Goal: Task Accomplishment & Management: Manage account settings

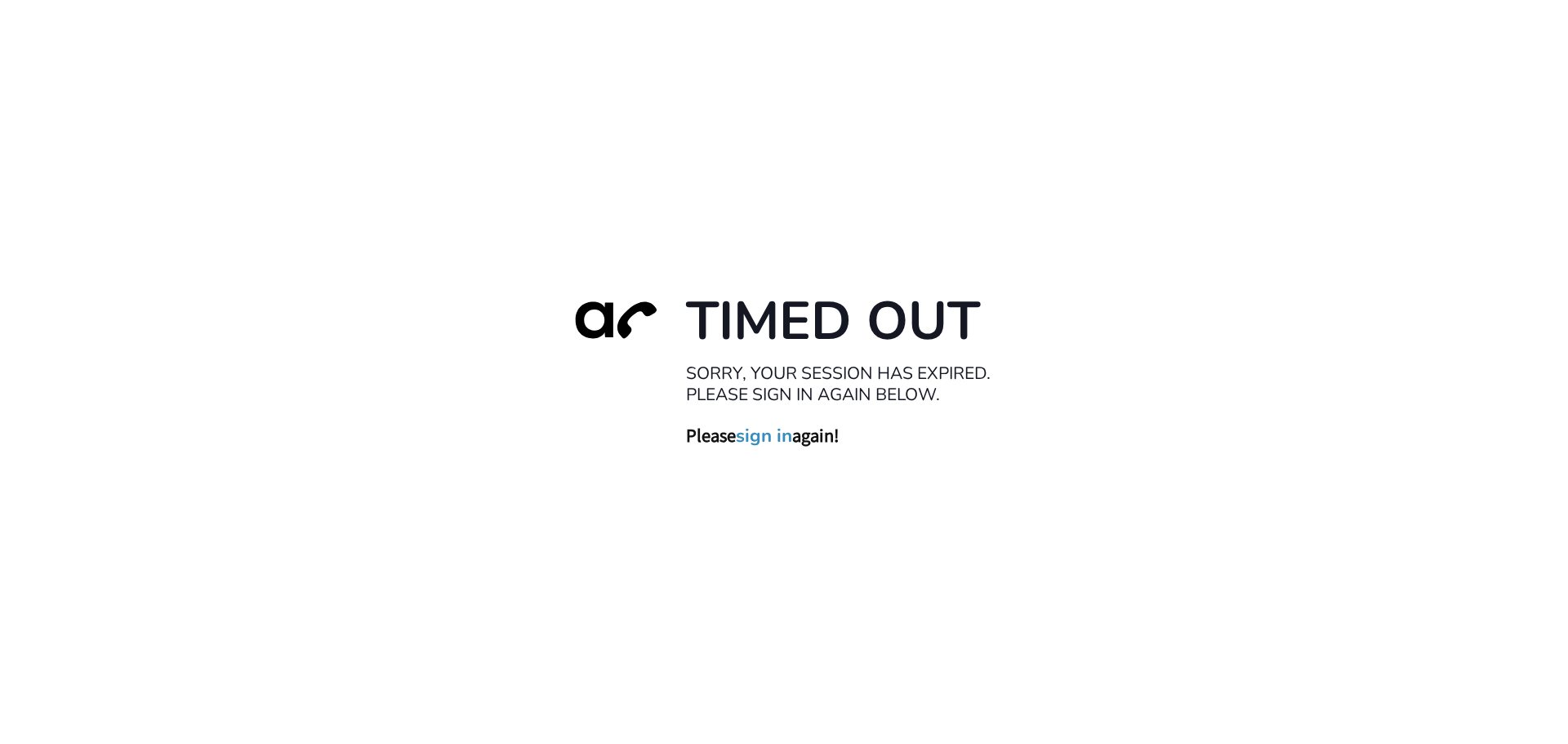
click at [770, 443] on link "sign in" at bounding box center [764, 435] width 56 height 23
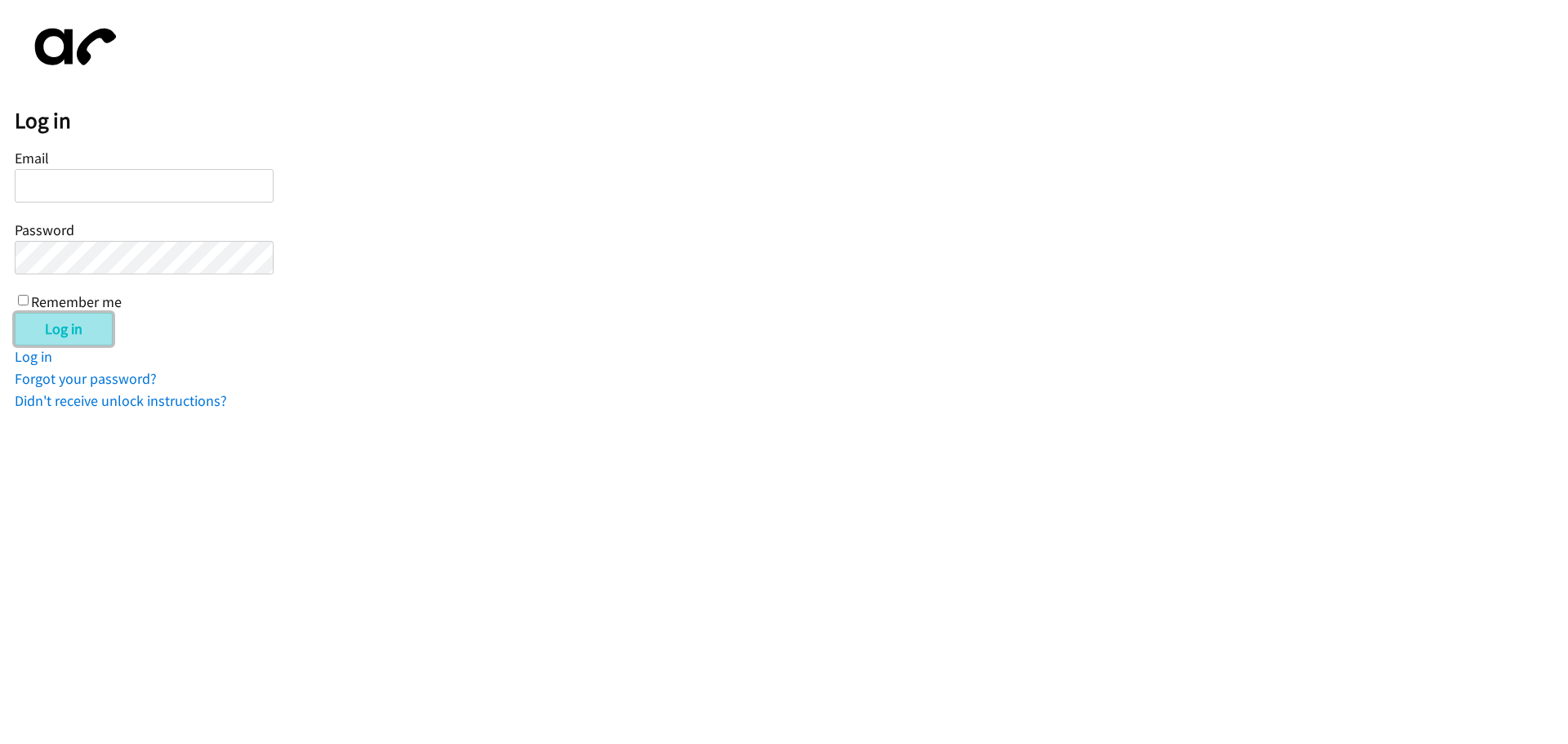
click at [95, 327] on input "Log in" at bounding box center [64, 329] width 98 height 33
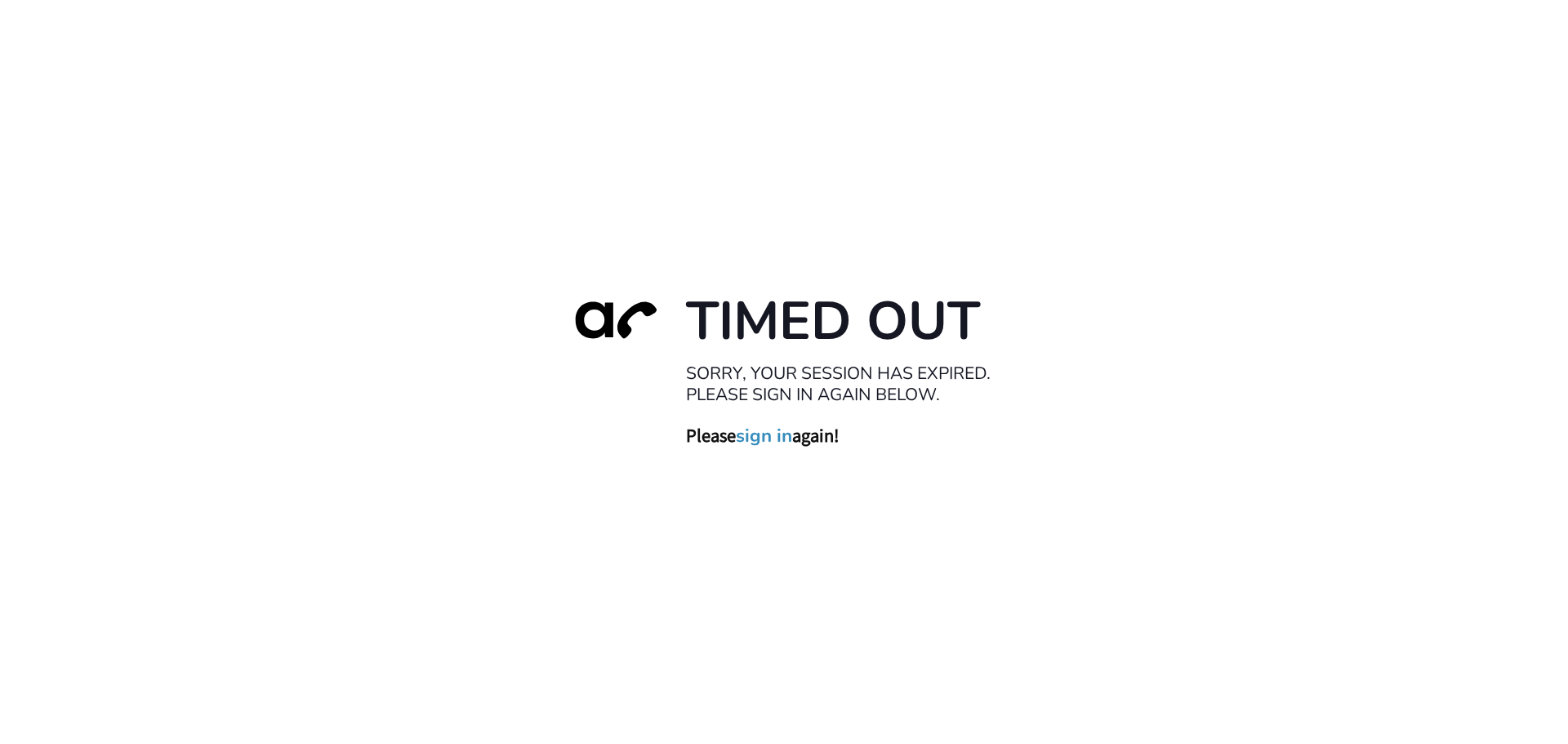
click at [767, 428] on link "sign in" at bounding box center [764, 435] width 56 height 23
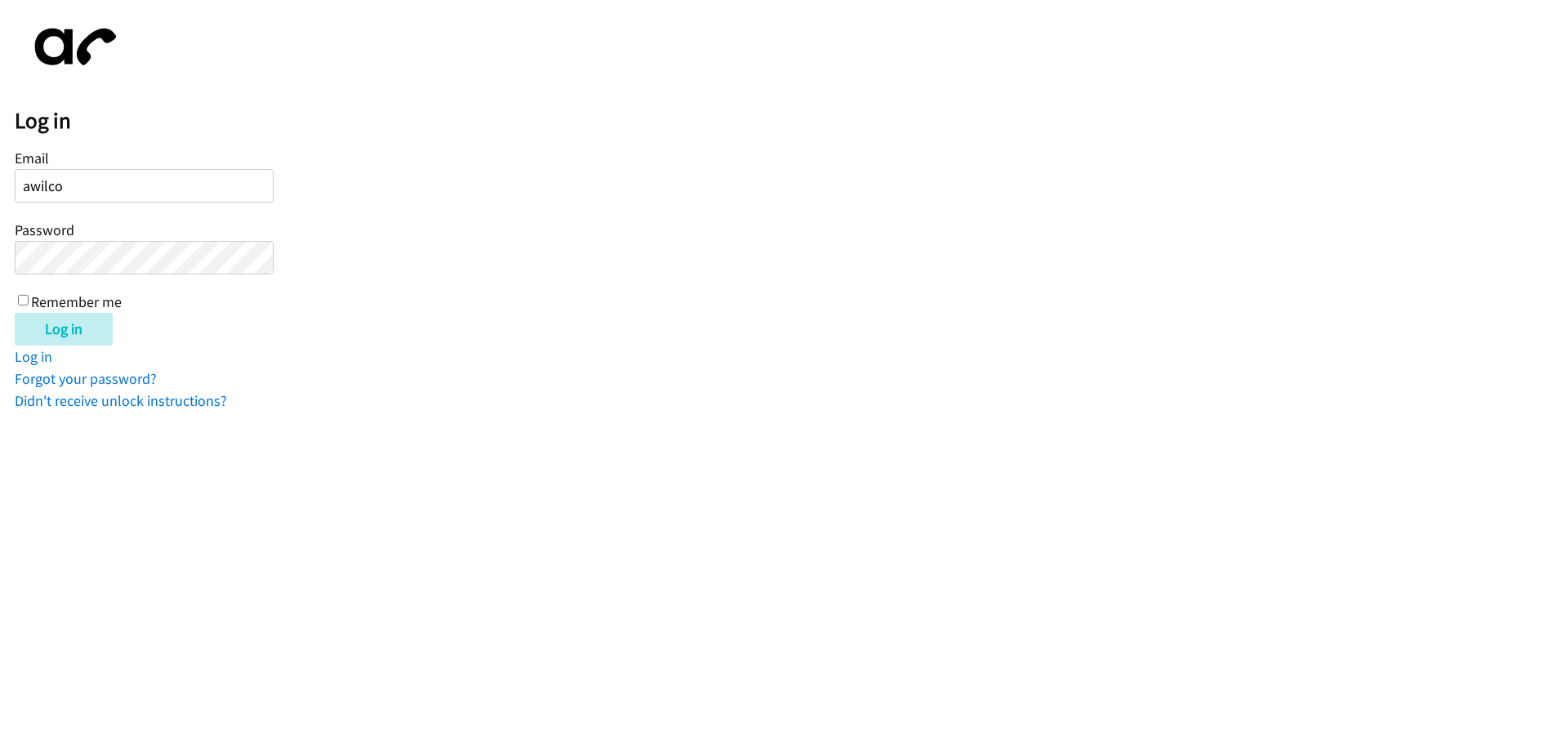
type input "[EMAIL_ADDRESS][DOMAIN_NAME]"
click at [113, 371] on link "Forgot your password?" at bounding box center [85, 379] width 142 height 19
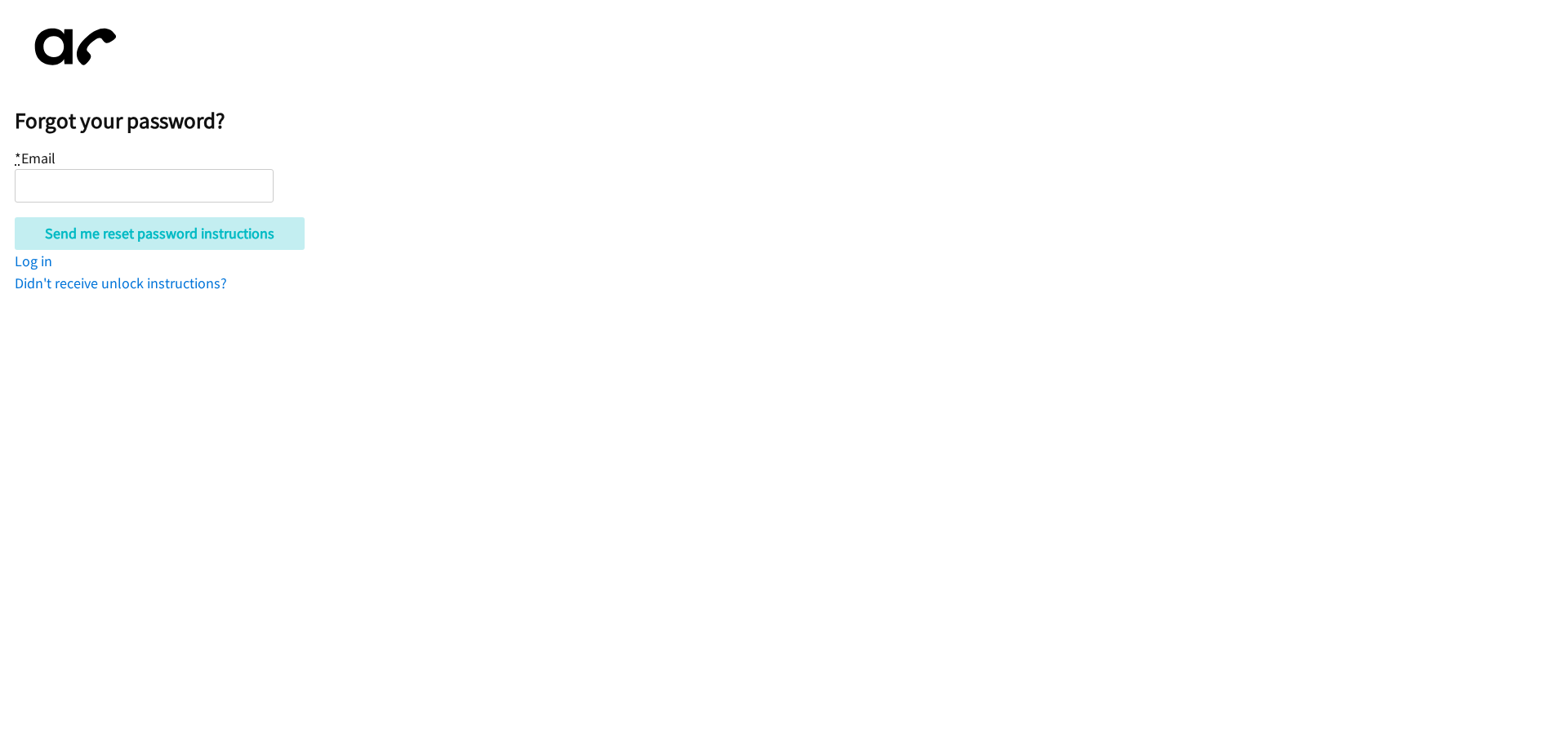
type input "awilcox@lendingpoint.com"
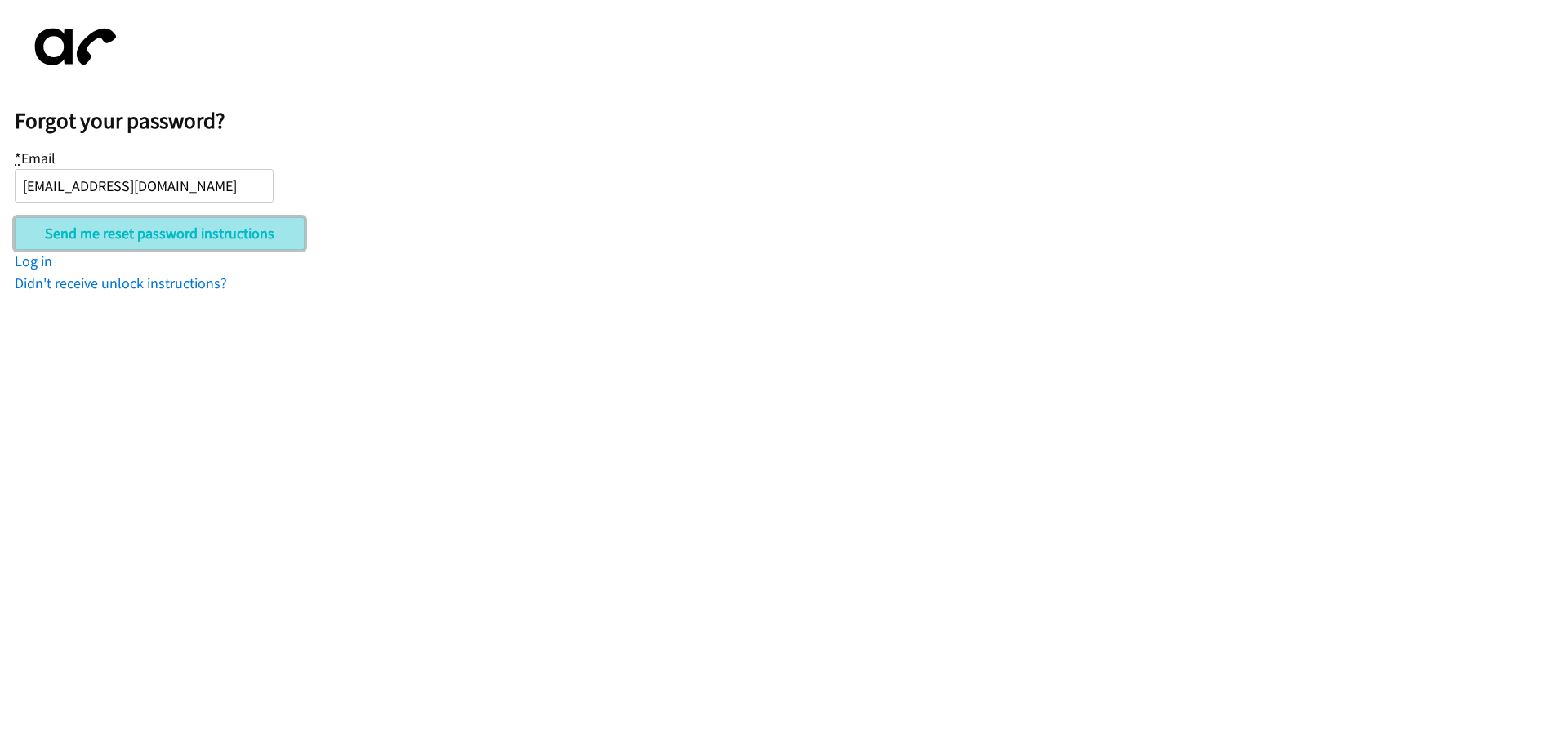
click at [120, 239] on input "Send me reset password instructions" at bounding box center [160, 233] width 290 height 33
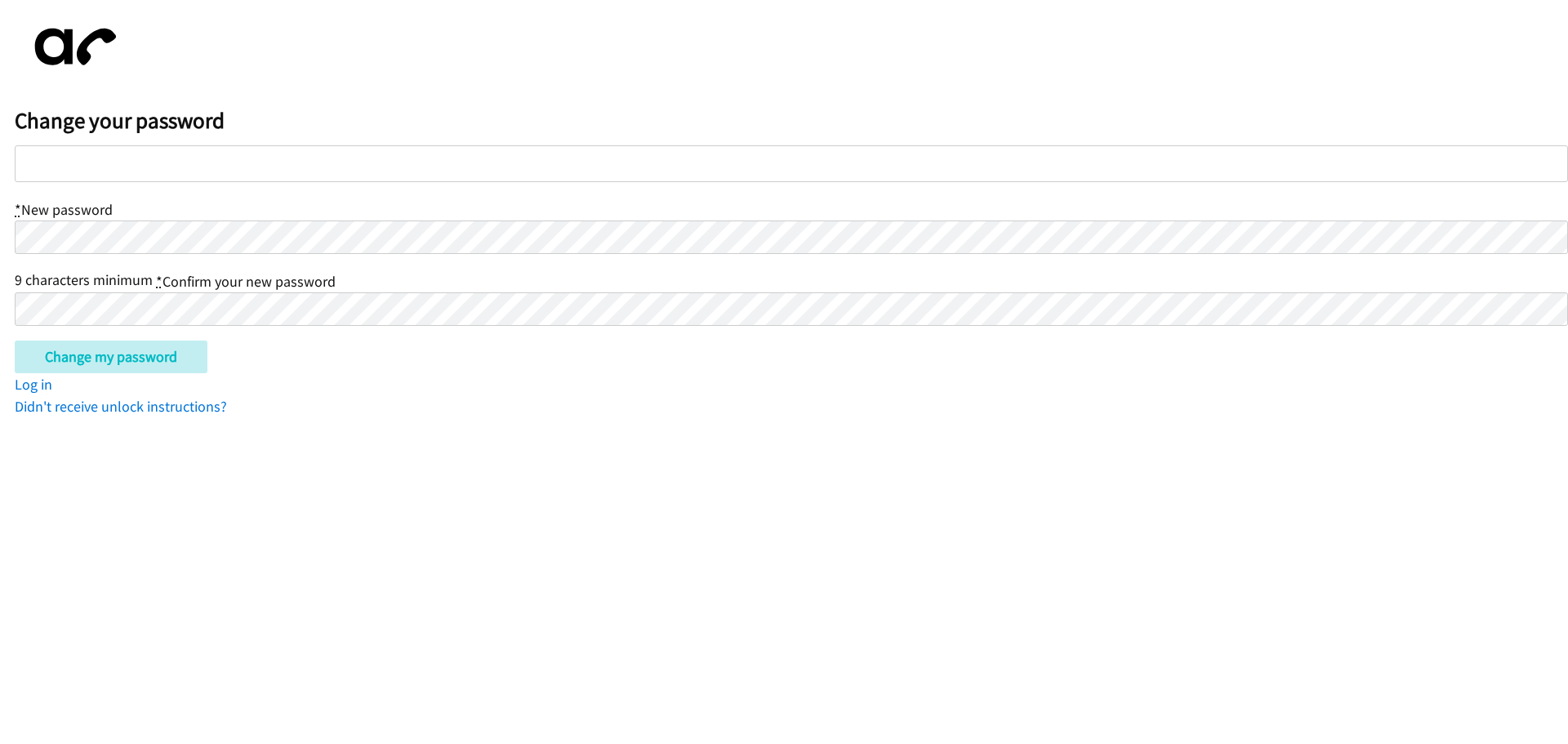
click at [15, 341] on input "Change my password" at bounding box center [111, 357] width 193 height 33
click at [355, 417] on html "Change your password * New password 9 characters minimum * Confirm your new pas…" at bounding box center [784, 209] width 1568 height 417
click at [149, 360] on input "Change my password" at bounding box center [111, 357] width 193 height 33
